Goal: Task Accomplishment & Management: Manage account settings

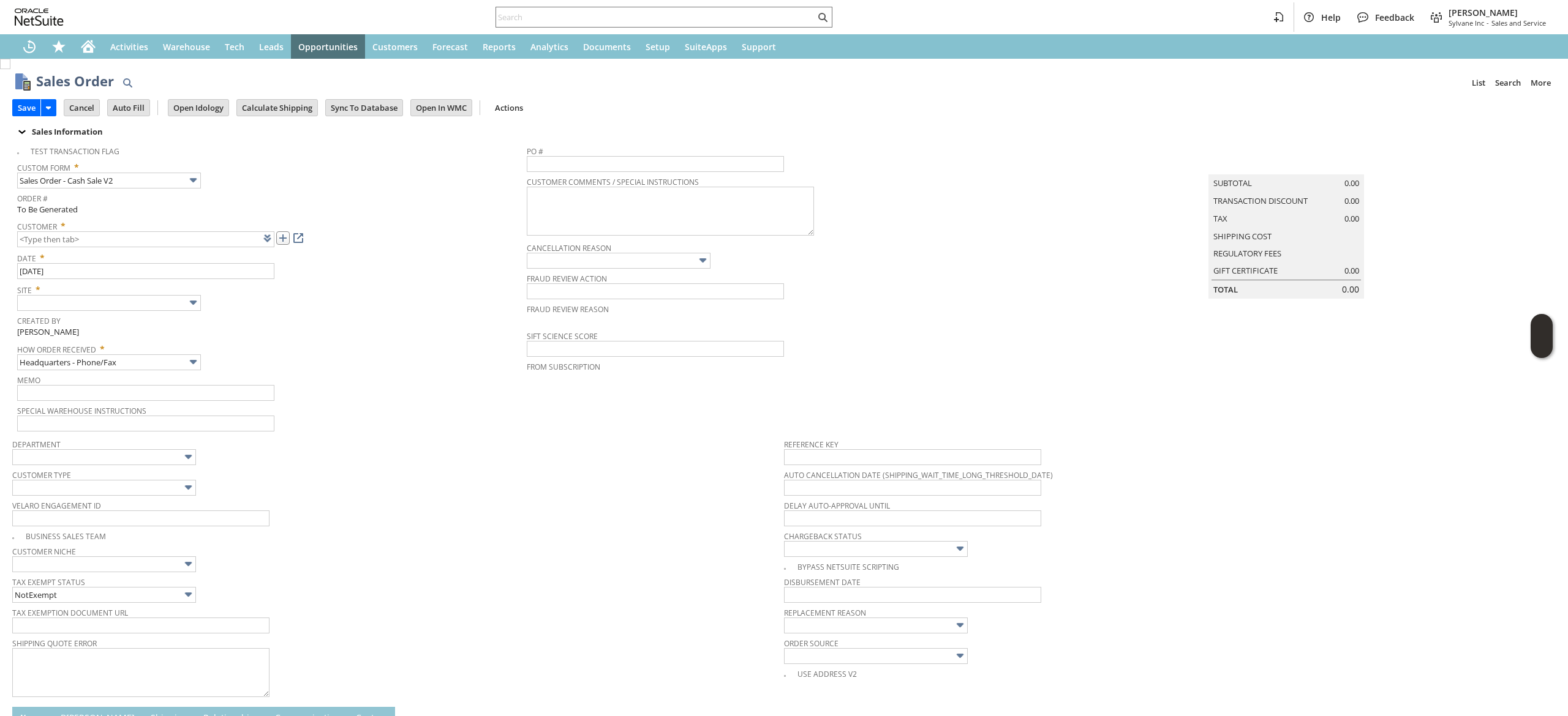
click at [285, 236] on link at bounding box center [283, 239] width 14 height 14
click at [665, 35] on div "Setup" at bounding box center [658, 46] width 40 height 25
click at [689, 15] on input "text" at bounding box center [656, 16] width 319 height 15
paste input "8287198610"
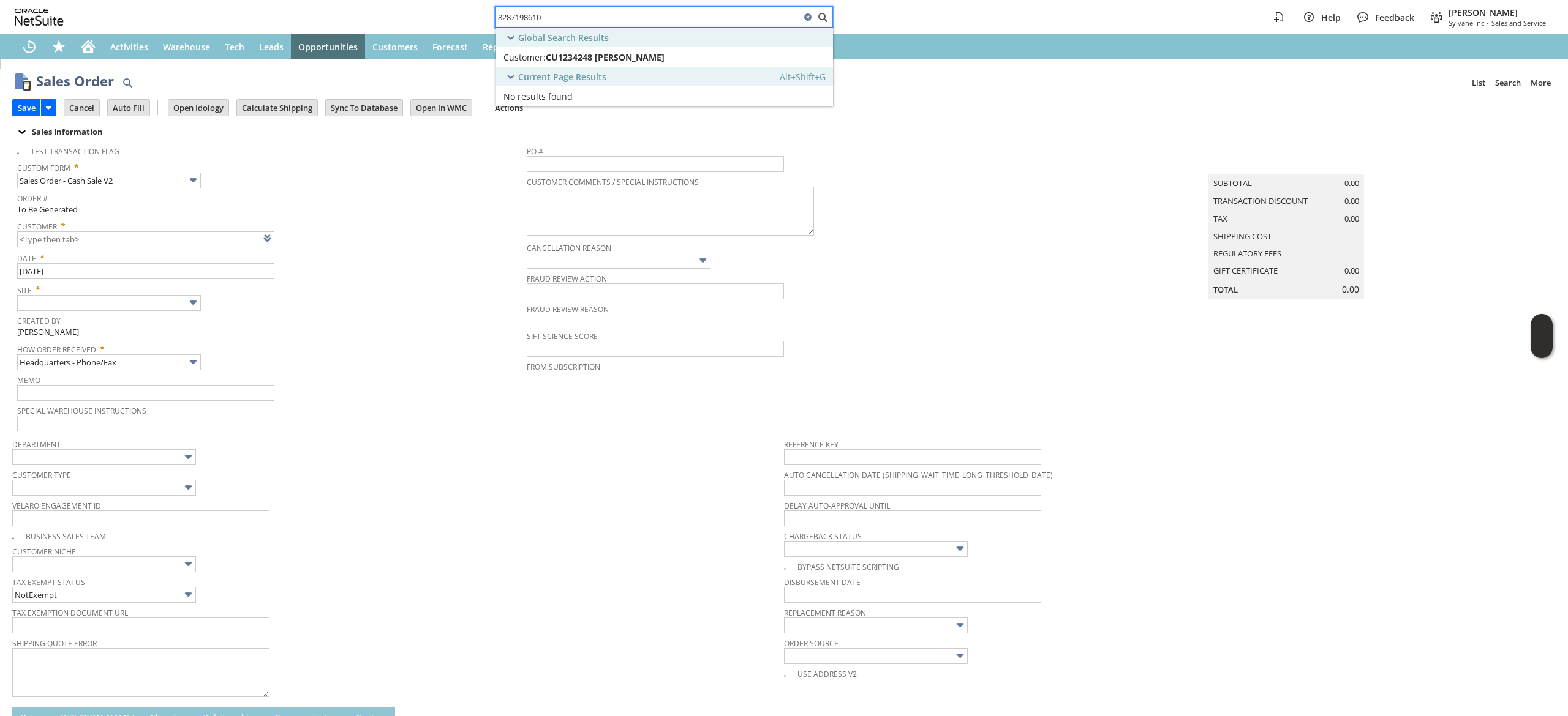
type input "8287198610"
click at [663, 56] on div "Customer: CU1234248 Angela Vitale" at bounding box center [623, 58] width 241 height 12
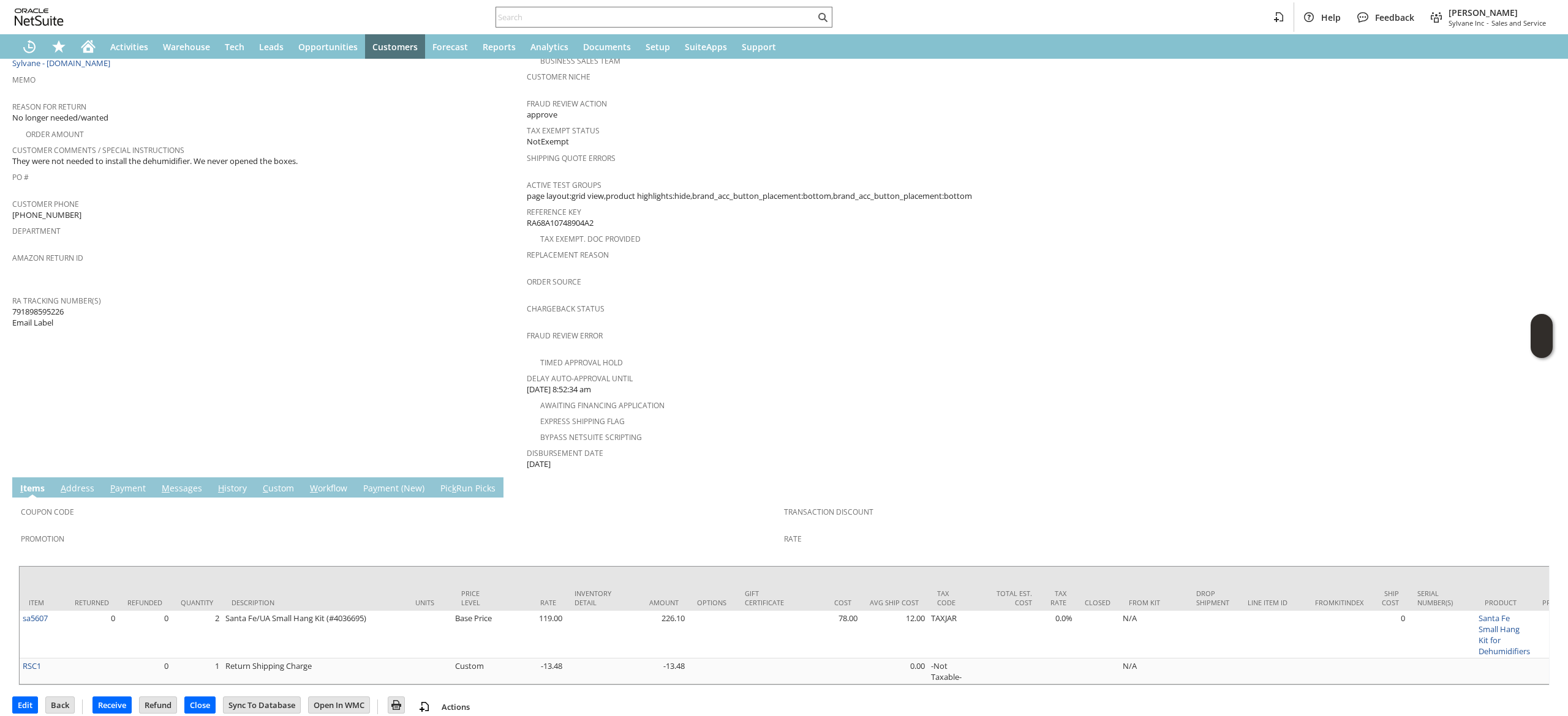
scroll to position [282, 0]
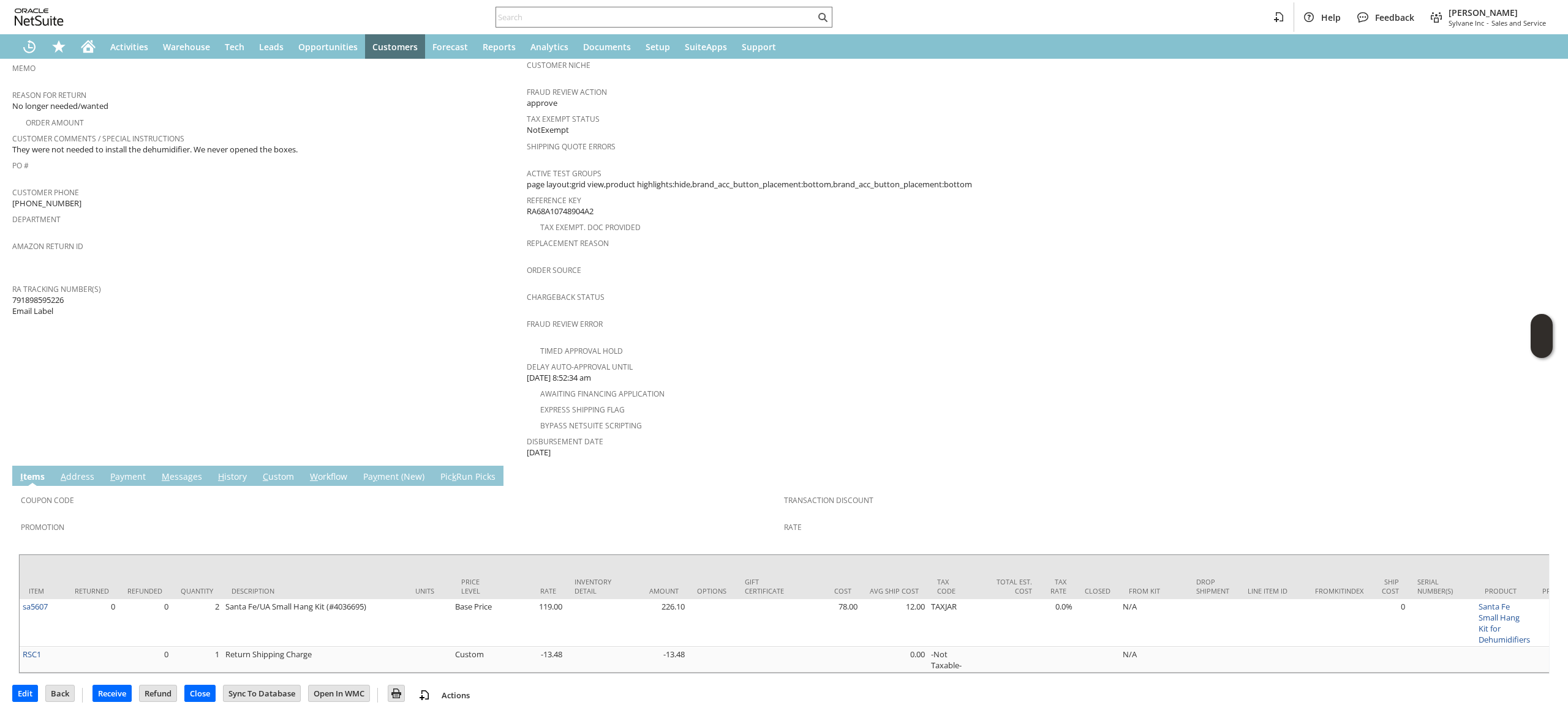
click at [52, 294] on span "791898595226 Email Label" at bounding box center [38, 306] width 52 height 22
drag, startPoint x: 52, startPoint y: 288, endPoint x: 218, endPoint y: 229, distance: 176.2
click at [52, 294] on span "791898595226 Email Label" at bounding box center [38, 306] width 52 height 22
copy span "791898595226"
click at [27, 573] on td "Item" at bounding box center [42, 577] width 46 height 44
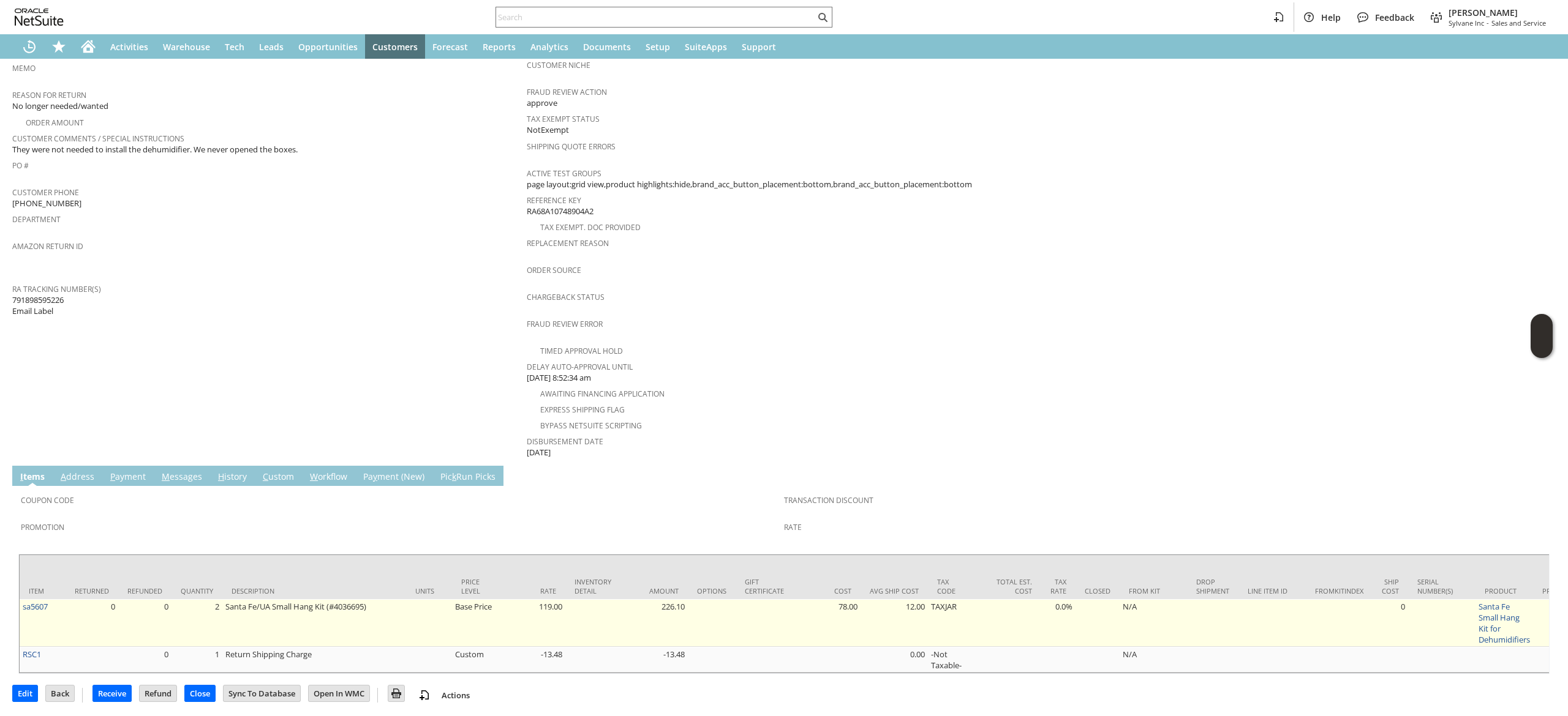
click at [32, 599] on td "sa5607" at bounding box center [42, 623] width 46 height 48
click at [32, 601] on link "sa5607" at bounding box center [34, 606] width 25 height 11
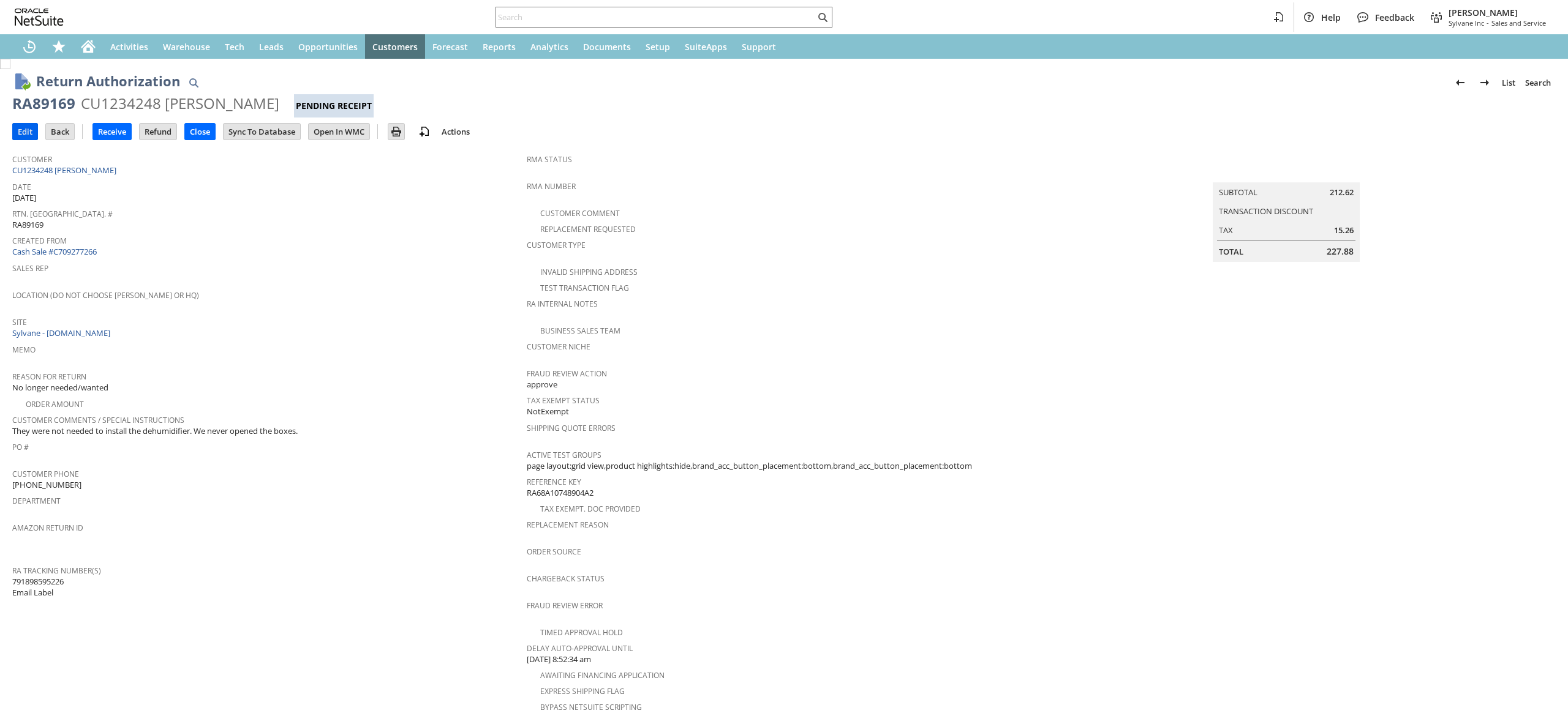
click at [27, 126] on input "Edit" at bounding box center [25, 131] width 25 height 16
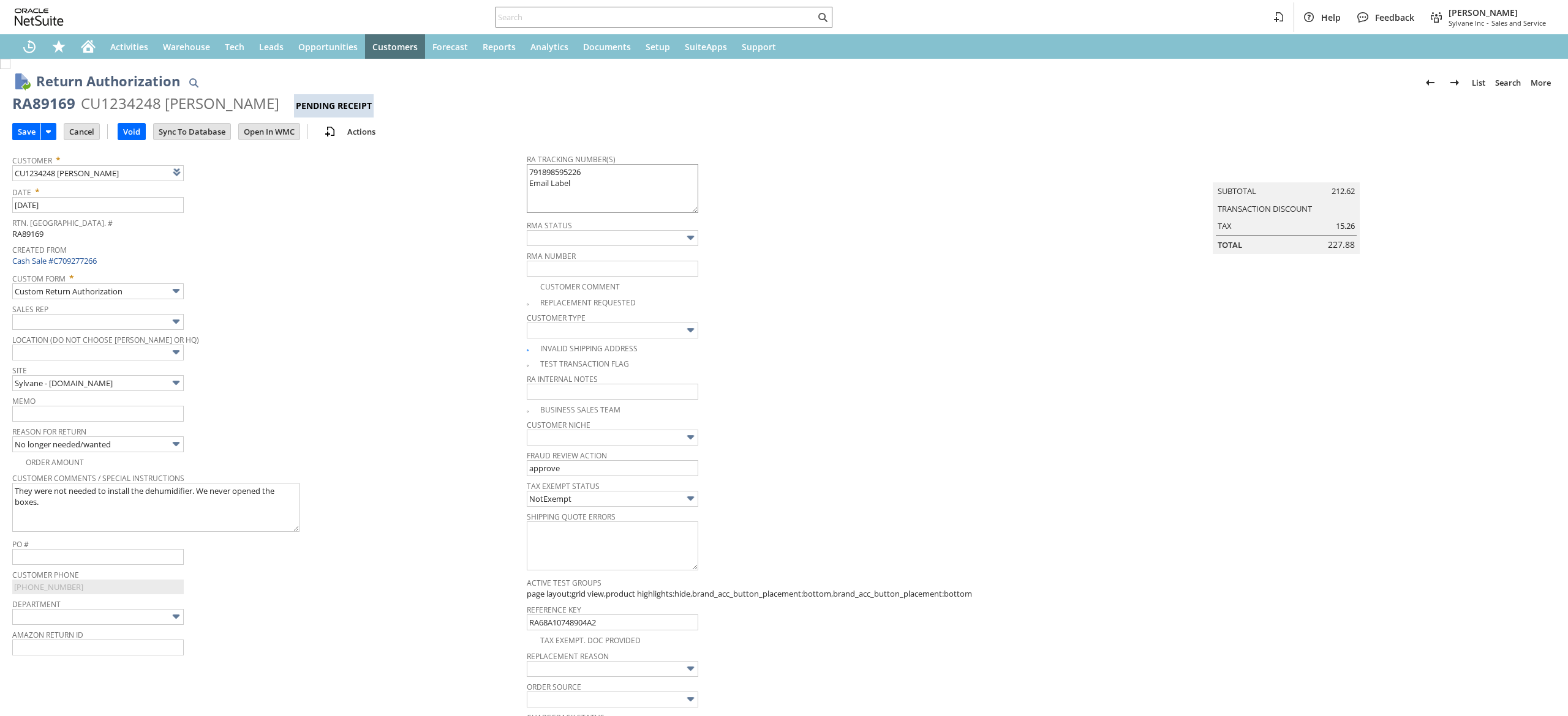
type input "Add"
type input "Copy Previous"
click at [626, 166] on textarea "791898595226 Email Label" at bounding box center [612, 188] width 172 height 49
click at [631, 179] on textarea "791898595226 Email Label" at bounding box center [612, 188] width 172 height 49
click at [645, 167] on textarea "791898595226 Email Label" at bounding box center [612, 188] width 172 height 49
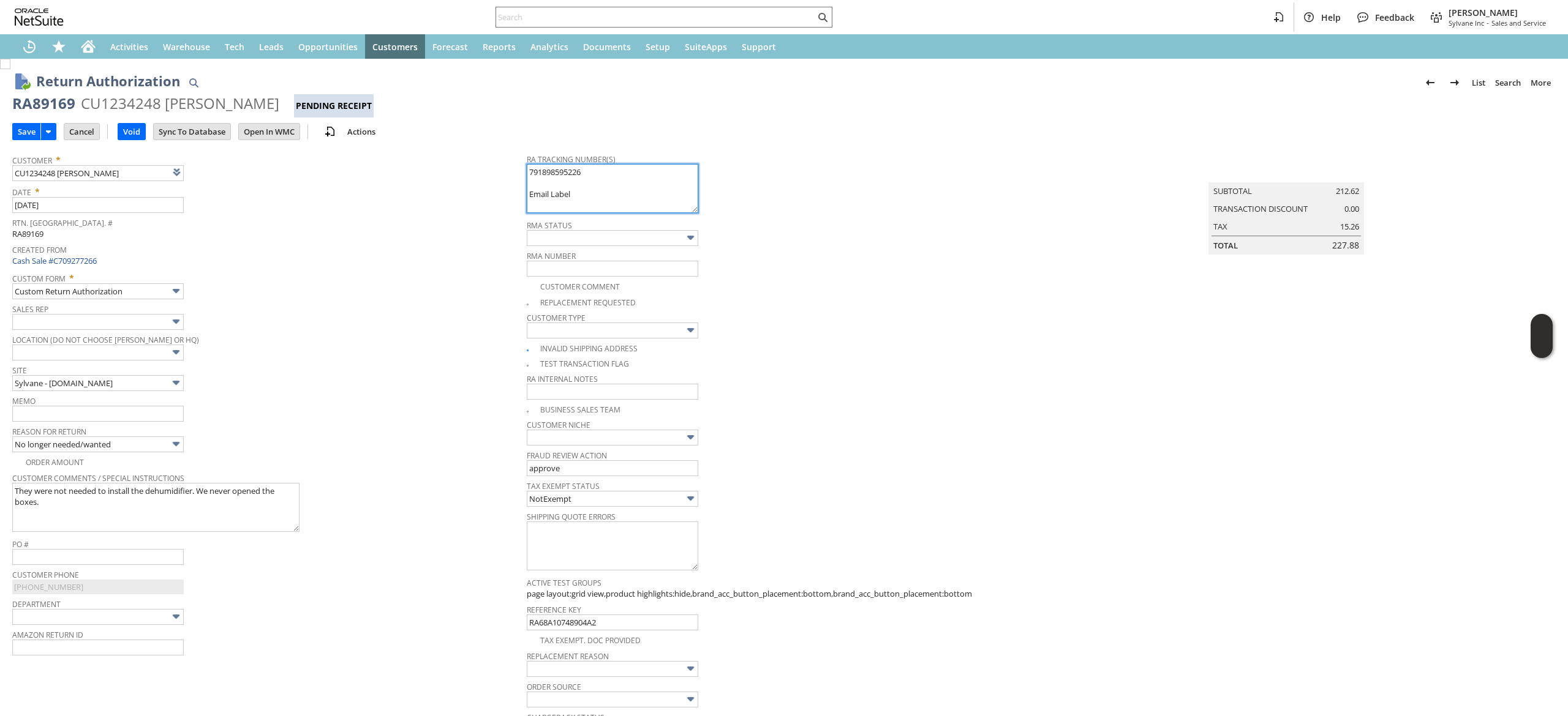
paste textarea "791903377783"
type textarea "791898595226 791903377783 Email Label"
click at [1030, 396] on tr "Customer * CU1234248 Angela Vitale List Search Date * 8/16/2025 Rtn. Auth. # RA…" at bounding box center [783, 519] width 1543 height 743
click at [275, 424] on span "Reason For Return" at bounding box center [266, 430] width 508 height 14
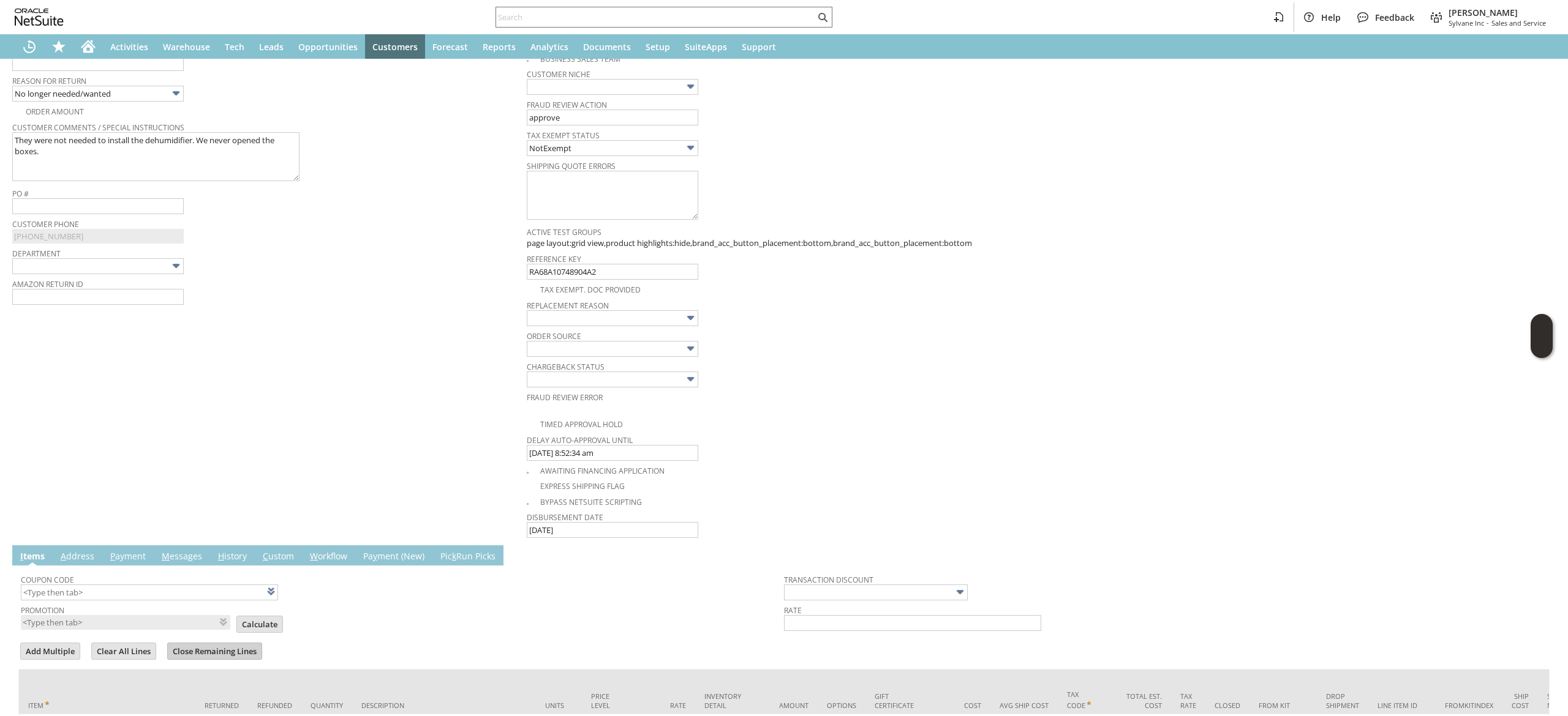
scroll to position [522, 0]
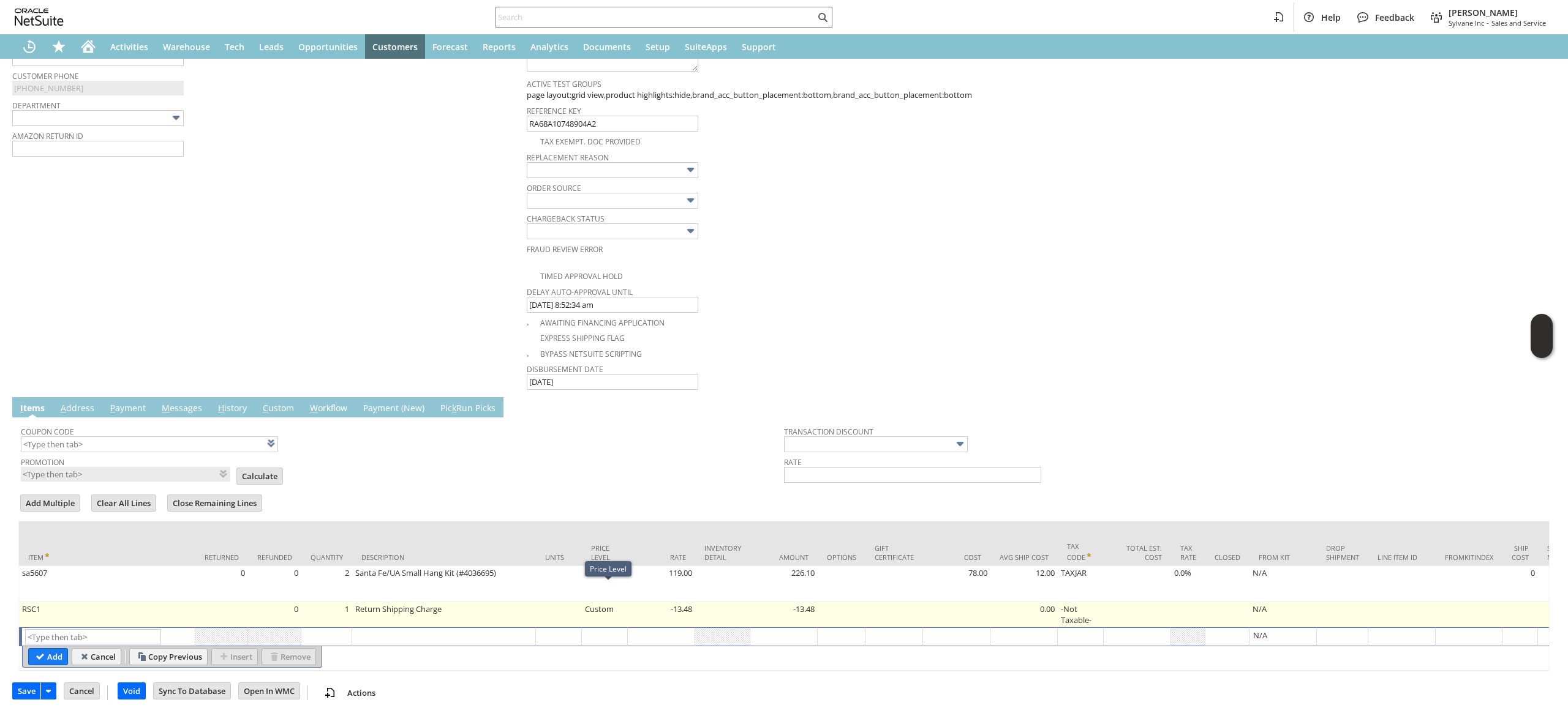
click at [611, 603] on td "Custom" at bounding box center [605, 615] width 46 height 25
type input "Custom"
type input "OK"
type input "Make Copy"
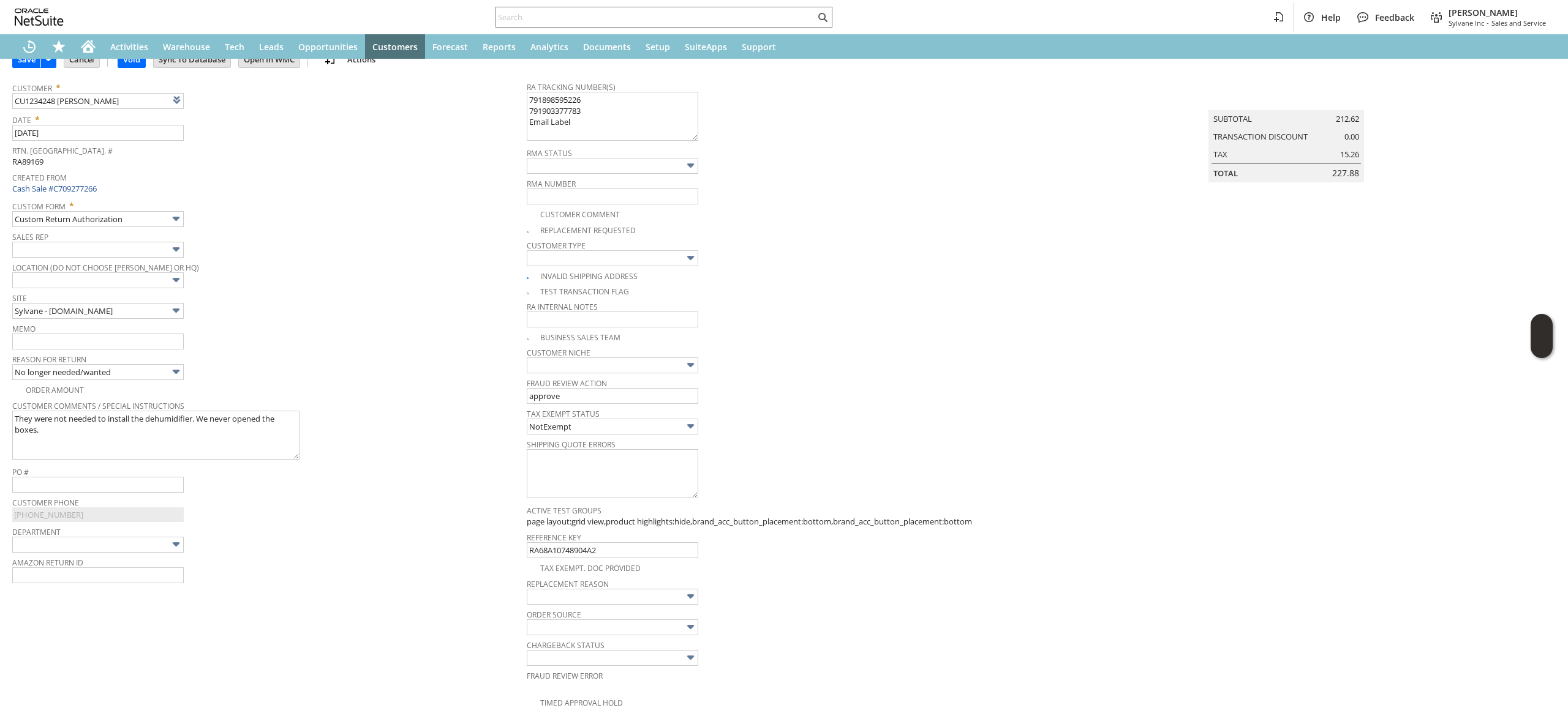
scroll to position [31, 0]
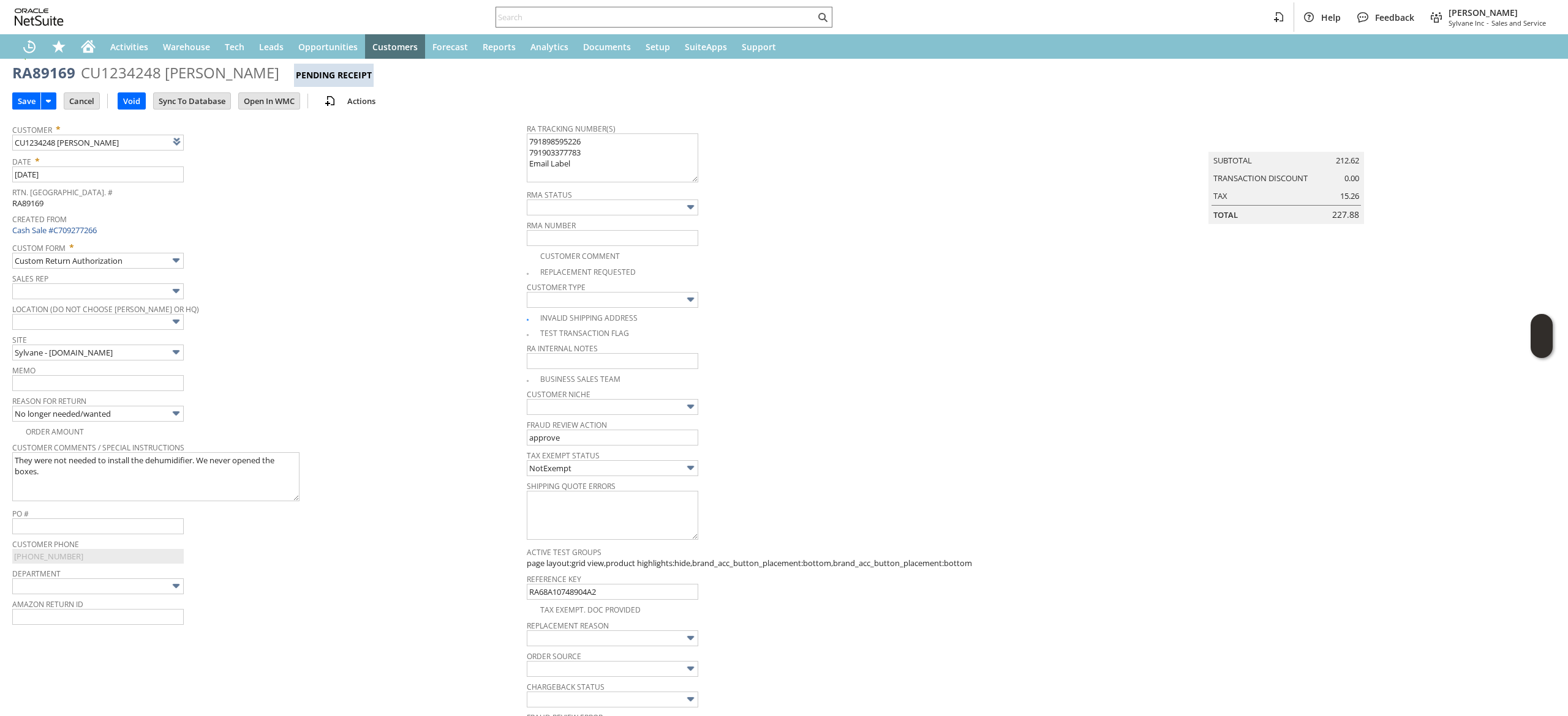
click at [33, 112] on td "Save" at bounding box center [38, 100] width 52 height 22
click at [18, 95] on input "Save" at bounding box center [27, 100] width 27 height 16
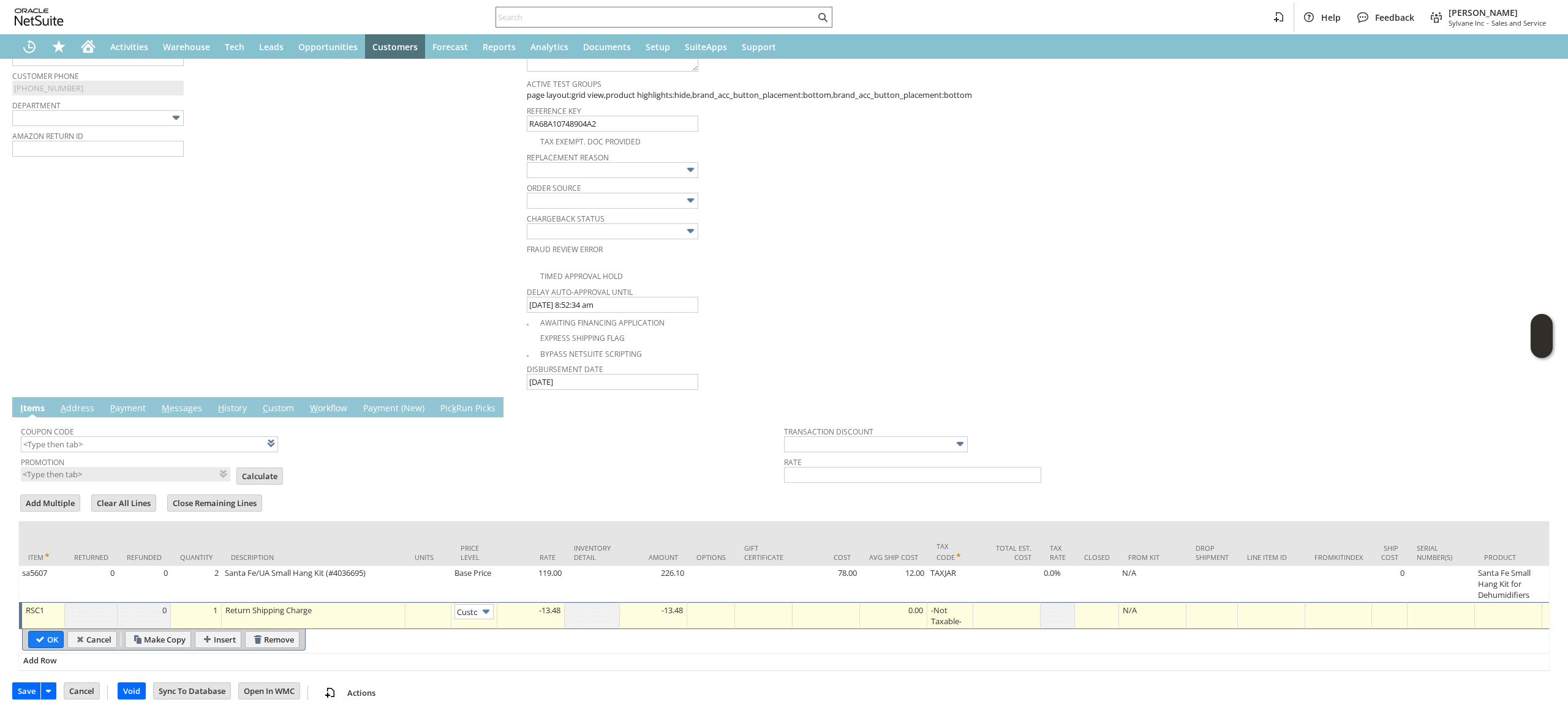
scroll to position [522, 0]
click at [534, 603] on td "-13.48" at bounding box center [531, 616] width 67 height 27
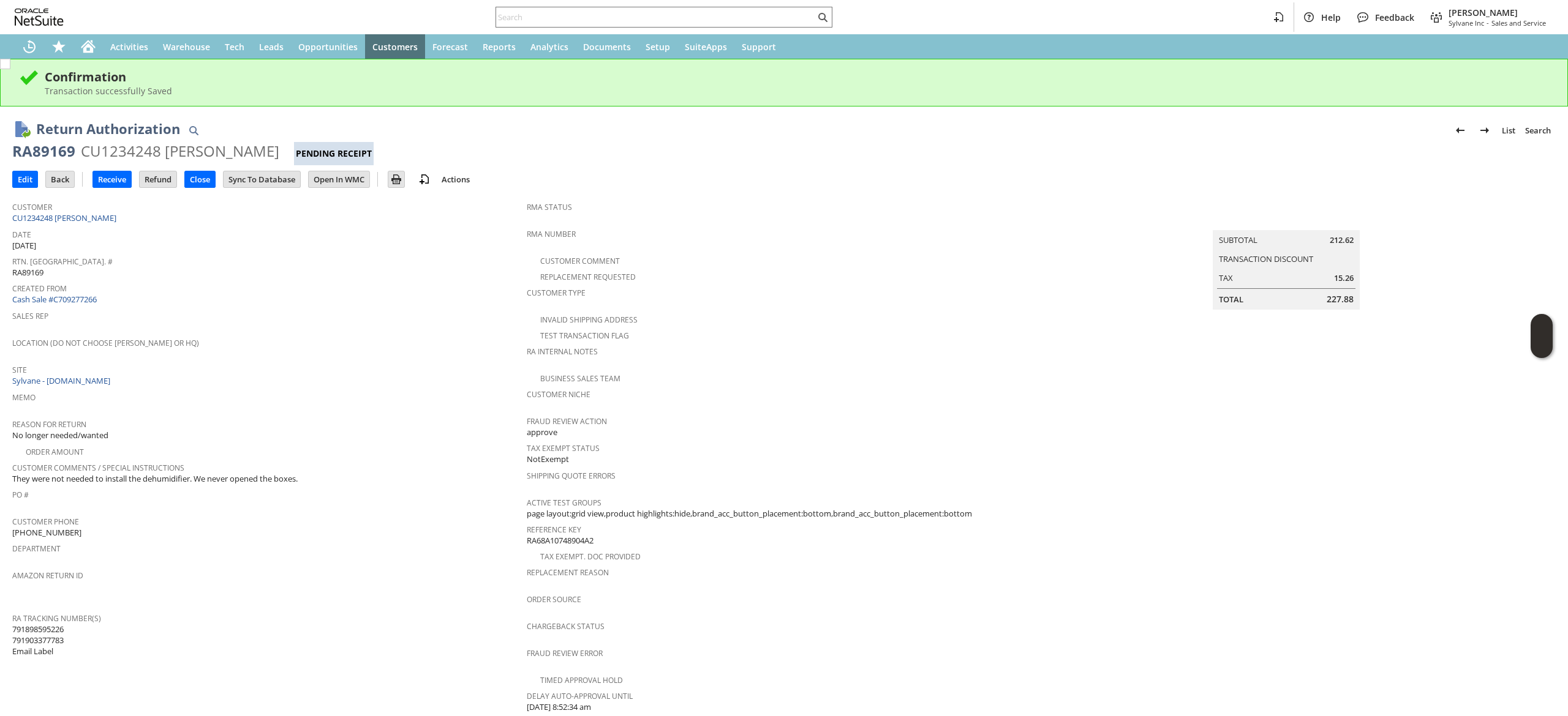
click at [25, 191] on div "Edit Back New Receive Refund Close" at bounding box center [783, 180] width 1543 height 30
click at [23, 169] on td "Edit" at bounding box center [28, 179] width 33 height 22
click at [21, 174] on input "Edit" at bounding box center [25, 179] width 25 height 16
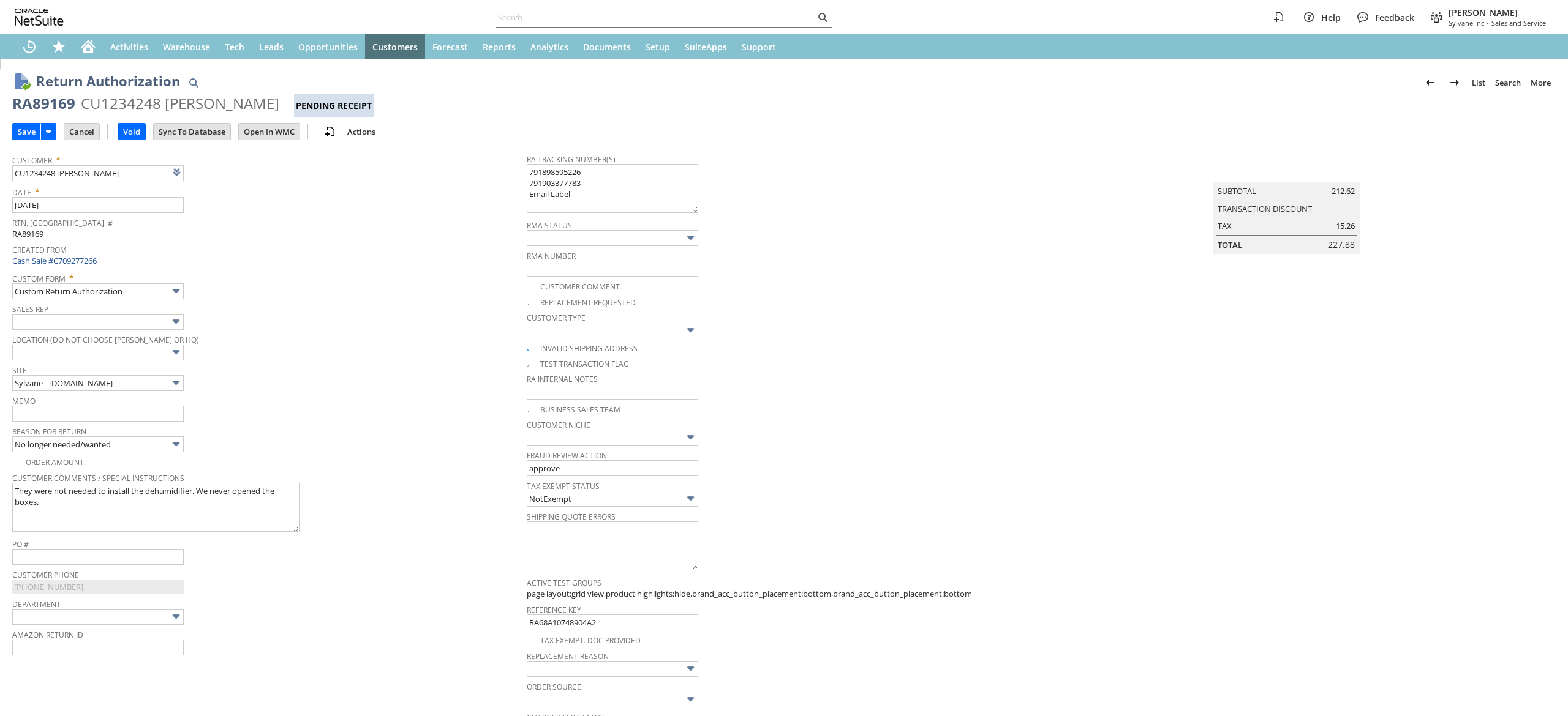
type input "Add"
type input "Copy Previous"
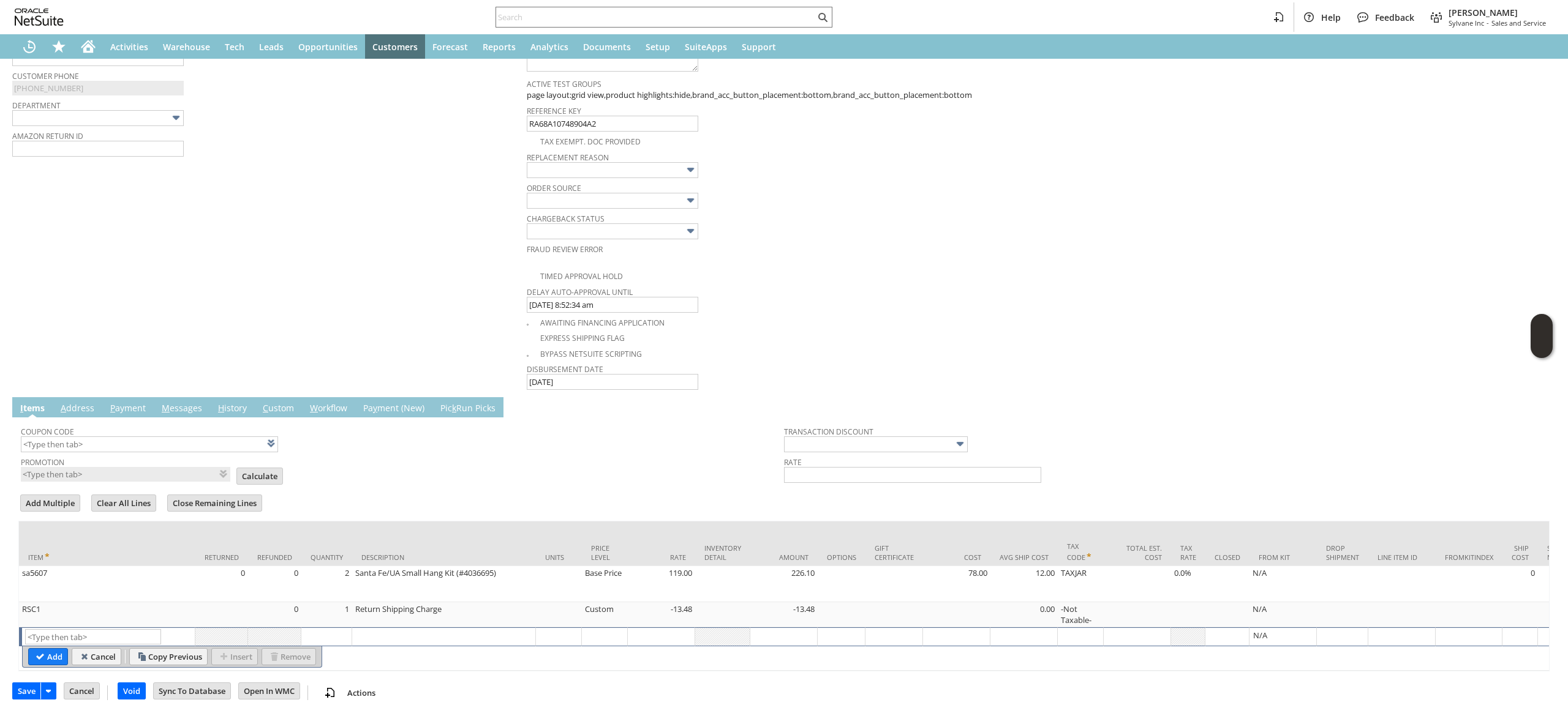
scroll to position [522, 0]
drag, startPoint x: 612, startPoint y: 605, endPoint x: 612, endPoint y: 597, distance: 8.0
click at [612, 597] on div "Price Level" at bounding box center [608, 593] width 37 height 10
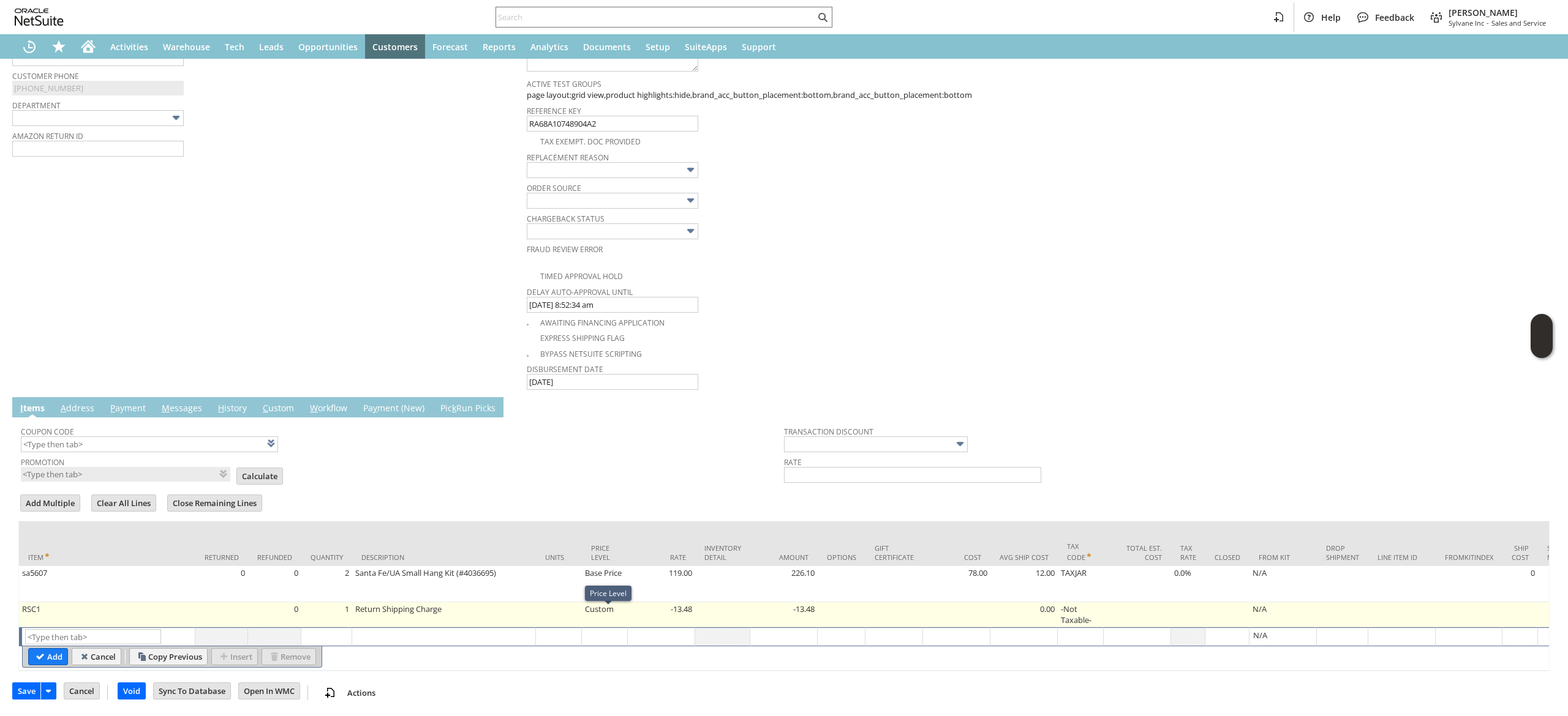
click at [689, 603] on td "-13.48" at bounding box center [661, 615] width 67 height 25
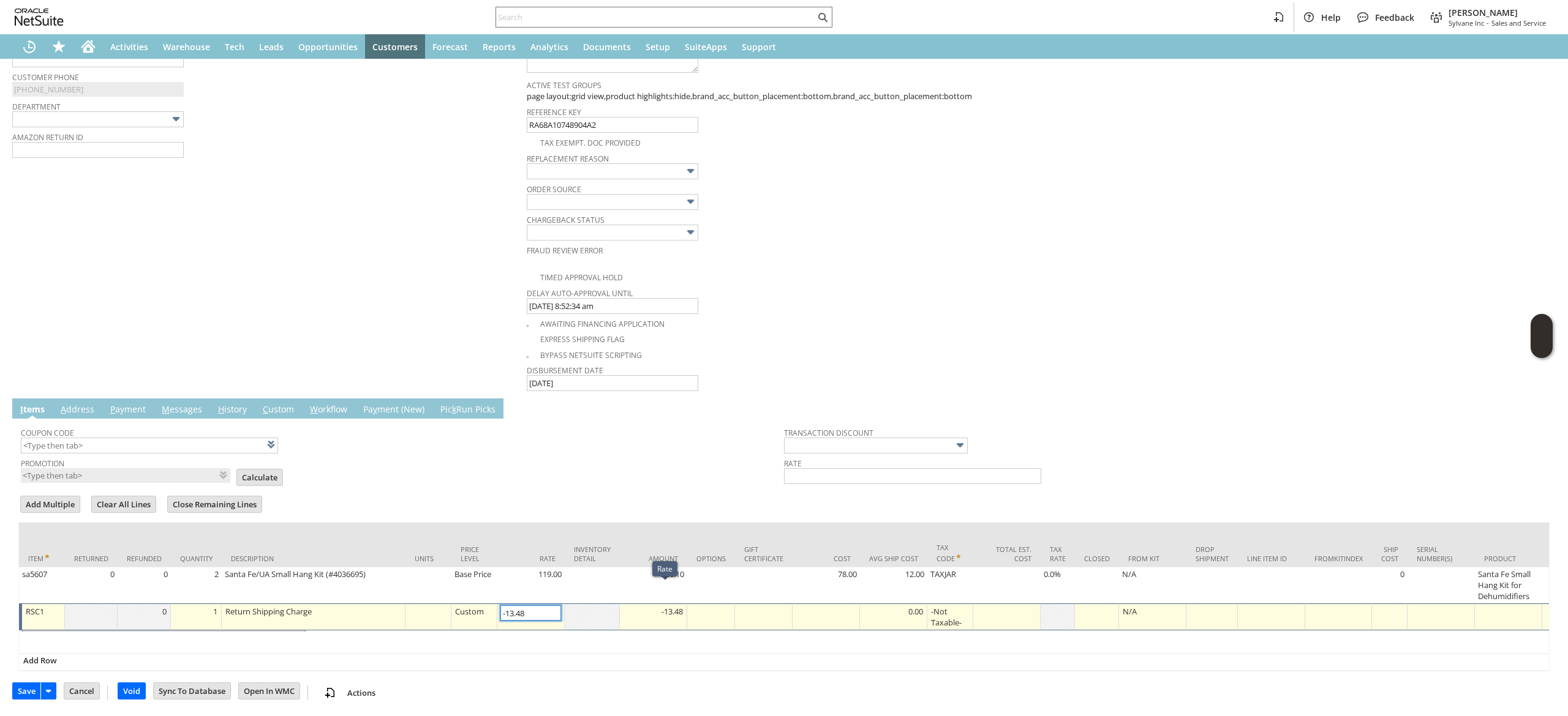
scroll to position [520, 0]
click at [550, 604] on input "-13.48" at bounding box center [531, 612] width 61 height 15
type input "-26.96"
click at [45, 632] on input "OK" at bounding box center [46, 640] width 34 height 16
type input "Add"
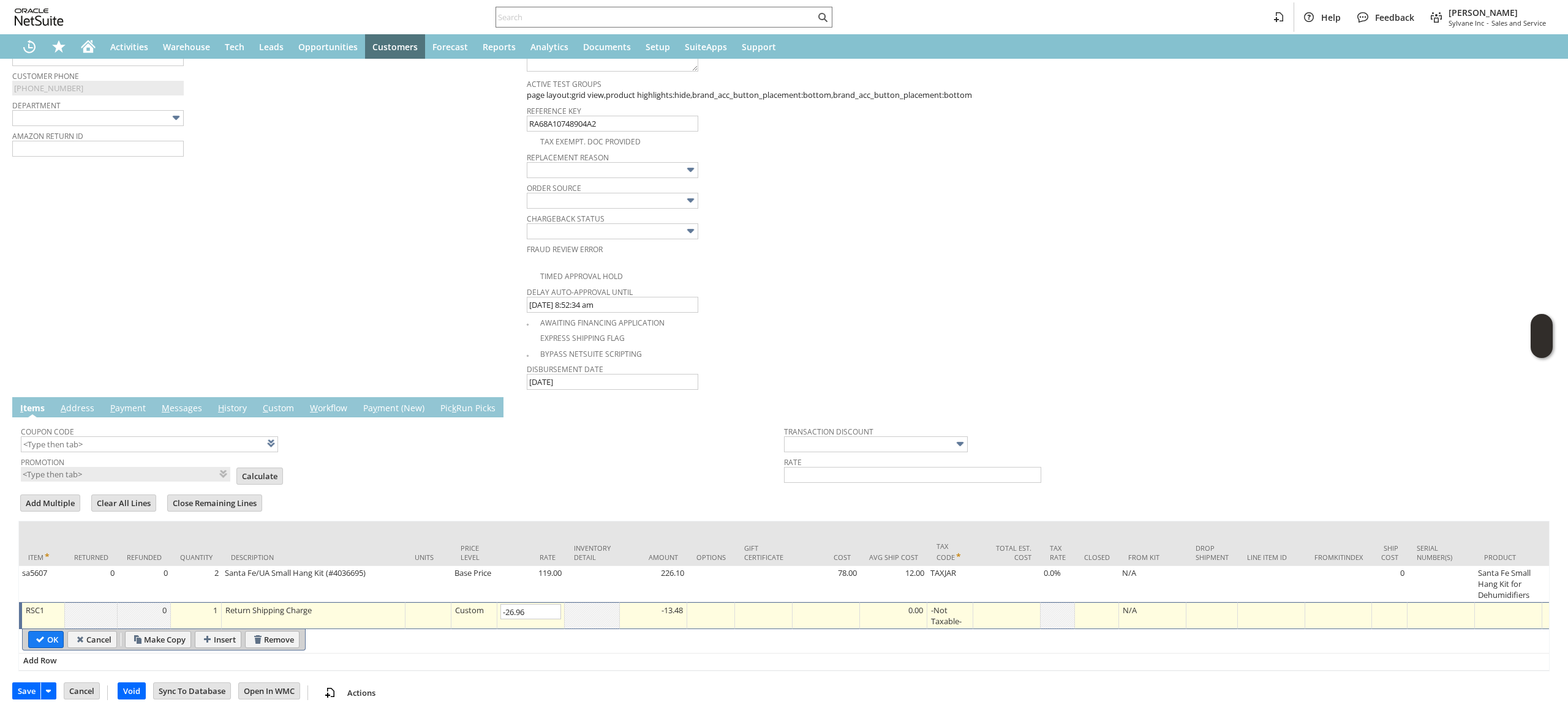
type input "Copy Previous"
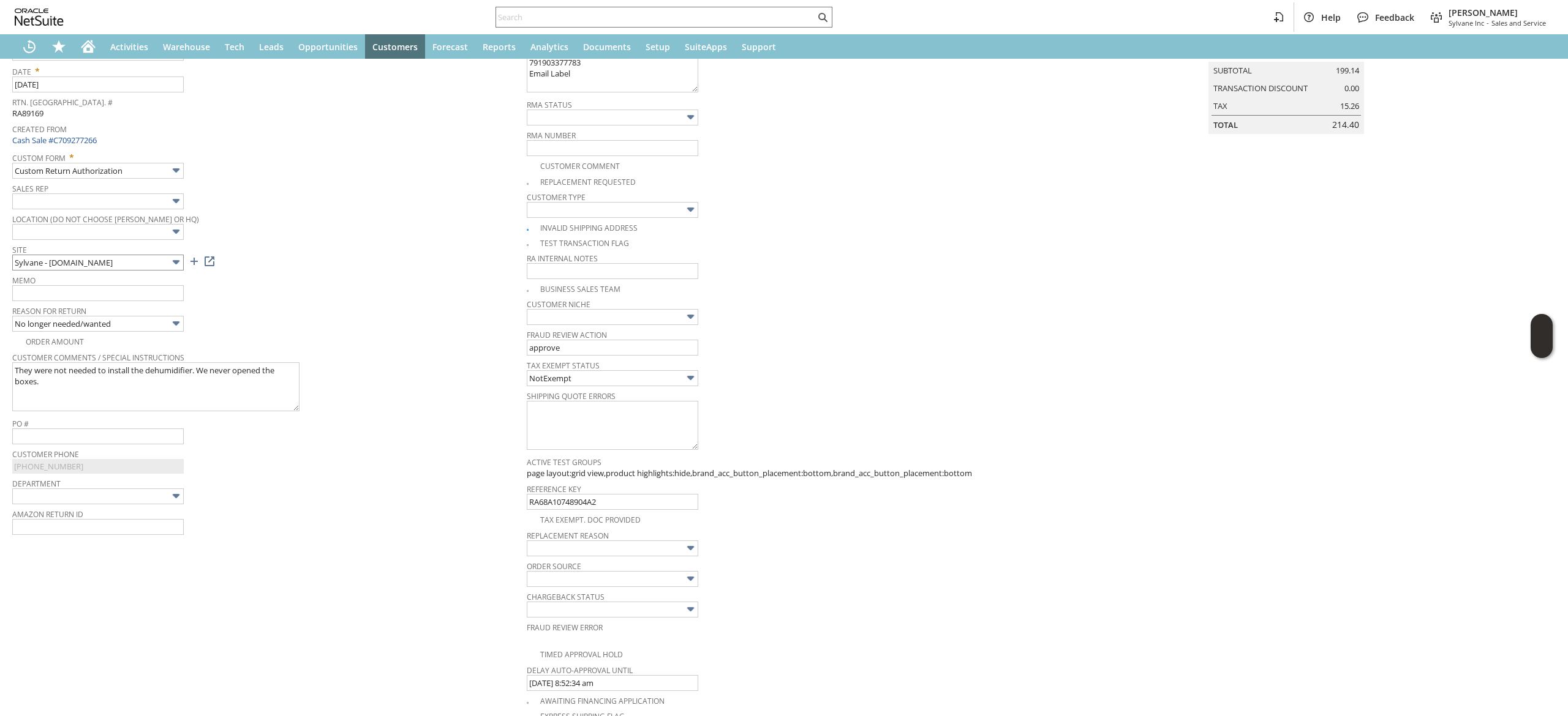
scroll to position [0, 0]
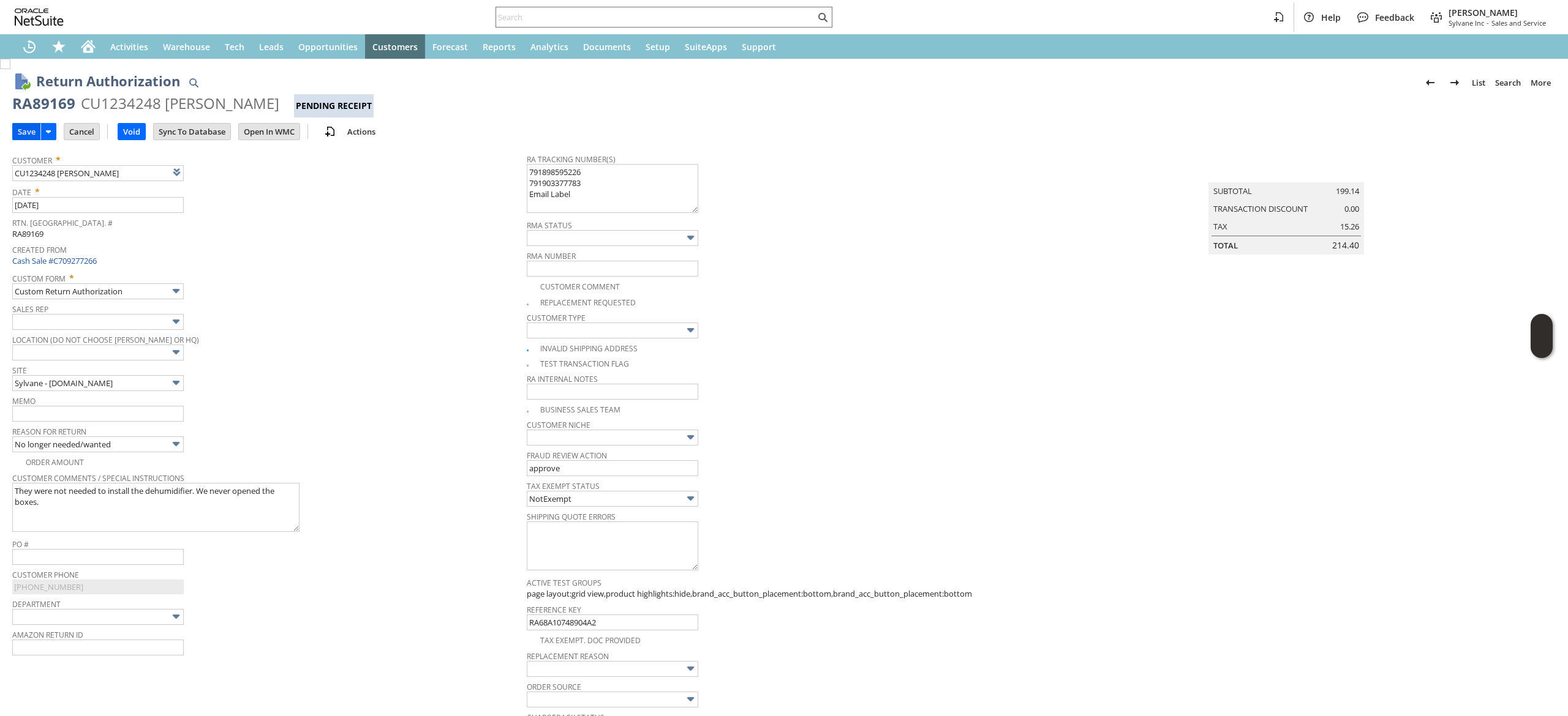
click at [22, 136] on input "Save" at bounding box center [27, 131] width 27 height 16
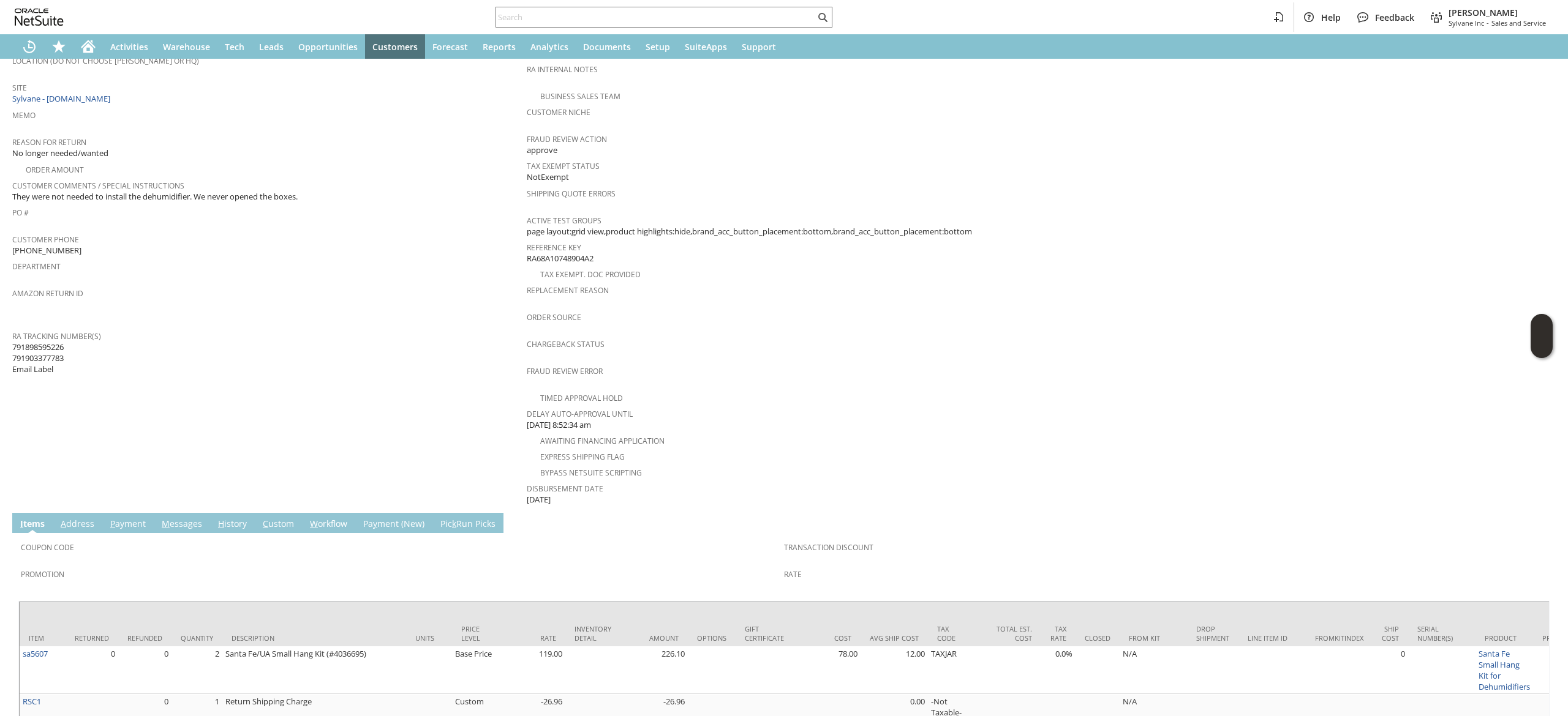
scroll to position [330, 0]
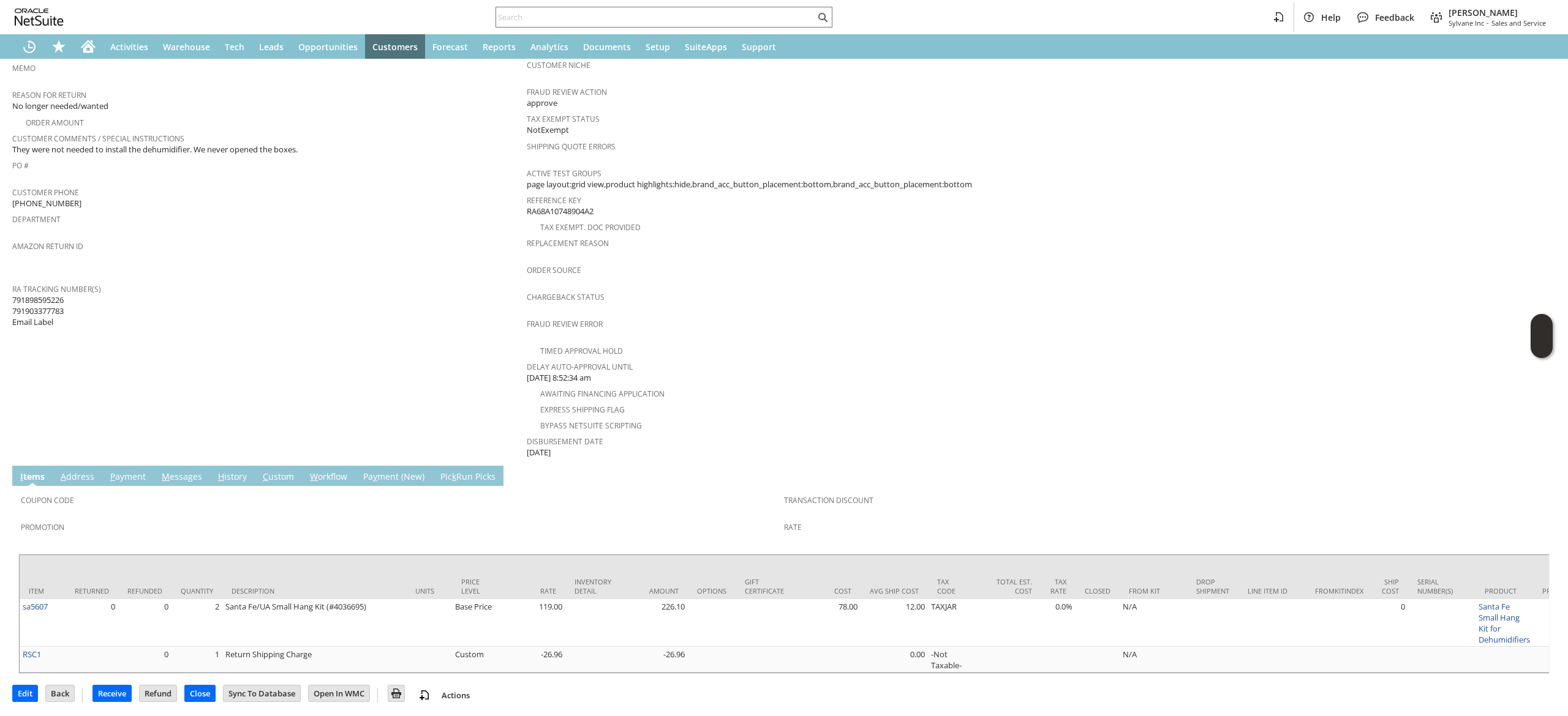
click at [202, 466] on td "M essages" at bounding box center [182, 476] width 57 height 21
click at [197, 486] on td "Coupon Code Promotion Transaction Discount Rate" at bounding box center [783, 517] width 1531 height 62
click at [186, 470] on link "M essages" at bounding box center [182, 477] width 46 height 14
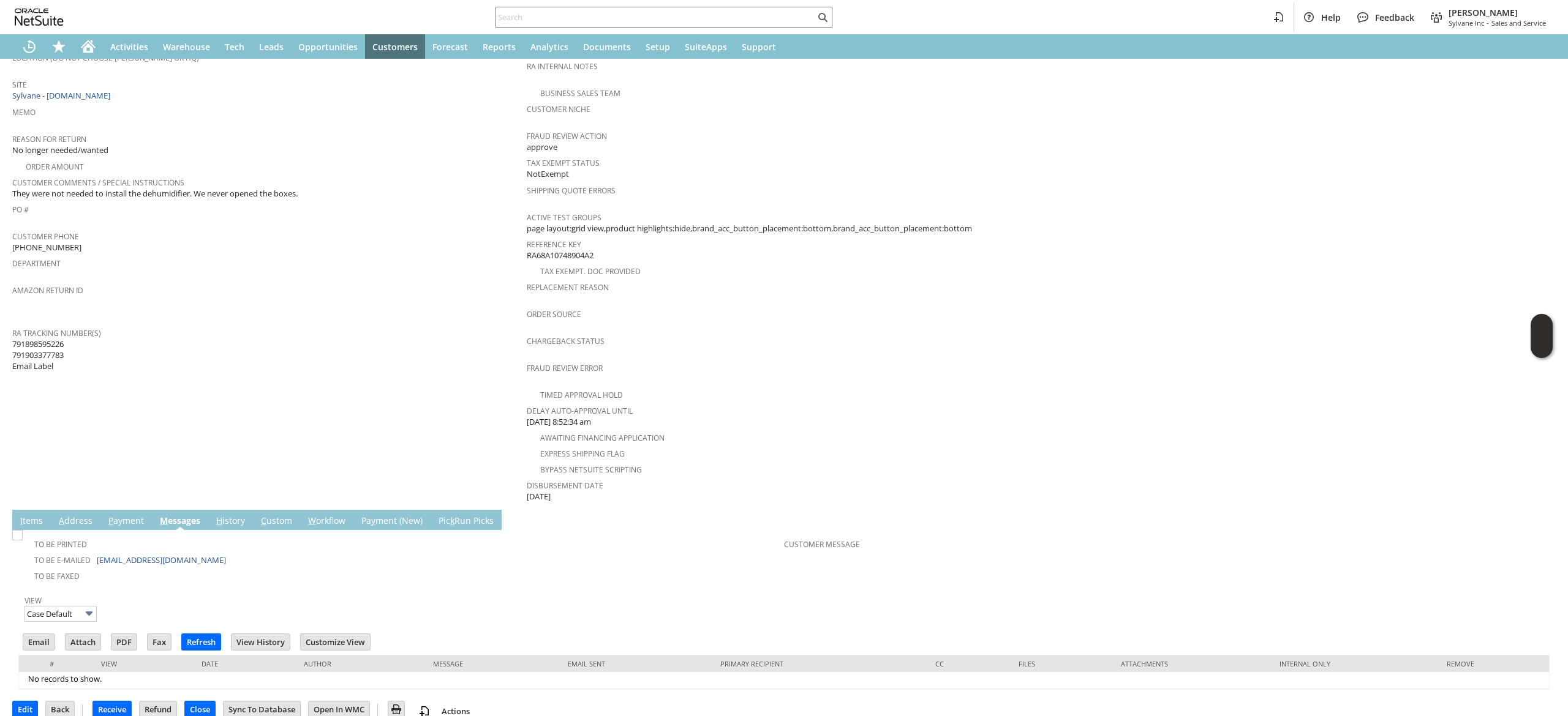
scroll to position [0, 0]
drag, startPoint x: 219, startPoint y: 555, endPoint x: 118, endPoint y: 534, distance: 103.2
click at [118, 534] on tbody "To Be Printed To Be E-mailed [EMAIL_ADDRESS][DOMAIN_NAME] To Be Faxed" at bounding box center [402, 557] width 763 height 51
click at [219, 552] on td "To Be E-mailed [EMAIL_ADDRESS][DOMAIN_NAME]" at bounding box center [402, 560] width 763 height 16
drag, startPoint x: 212, startPoint y: 545, endPoint x: 94, endPoint y: 545, distance: 118.0
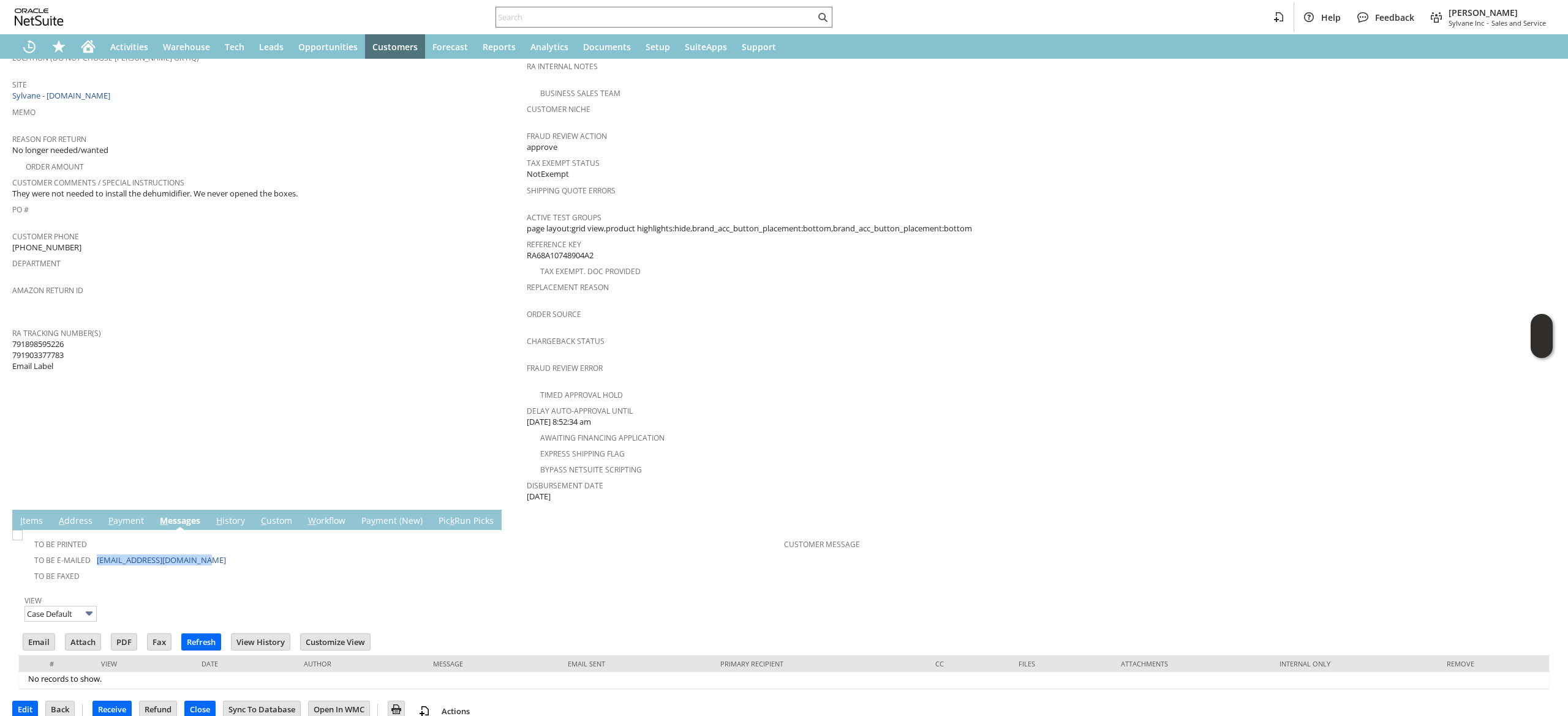
click at [94, 552] on td "To Be E-mailed [EMAIL_ADDRESS][DOMAIN_NAME]" at bounding box center [402, 560] width 763 height 16
copy td "[EMAIL_ADDRESS][DOMAIN_NAME]"
drag, startPoint x: 91, startPoint y: 39, endPoint x: 89, endPoint y: 48, distance: 9.2
click at [91, 40] on icon "Home" at bounding box center [88, 46] width 15 height 15
